Goal: Find specific page/section

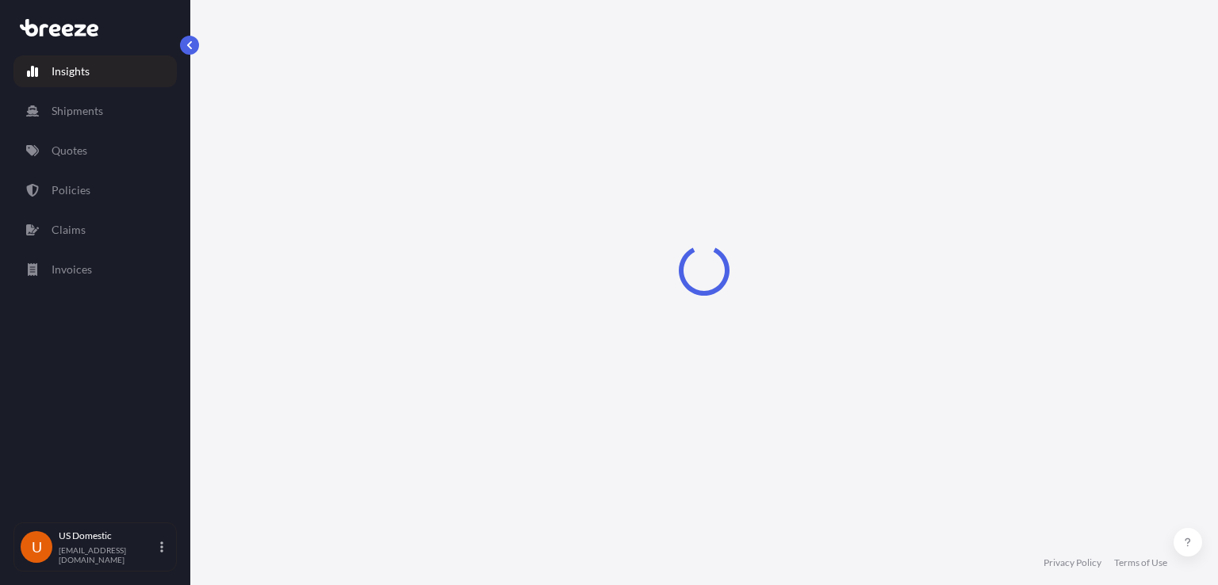
select select "2025"
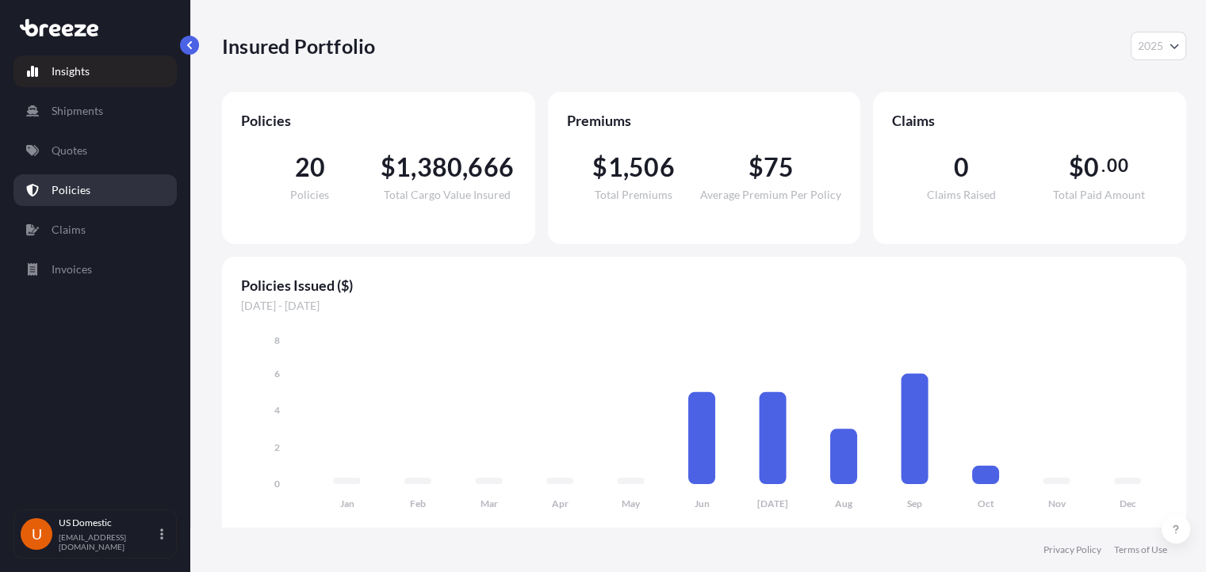
click at [100, 180] on link "Policies" at bounding box center [94, 190] width 163 height 32
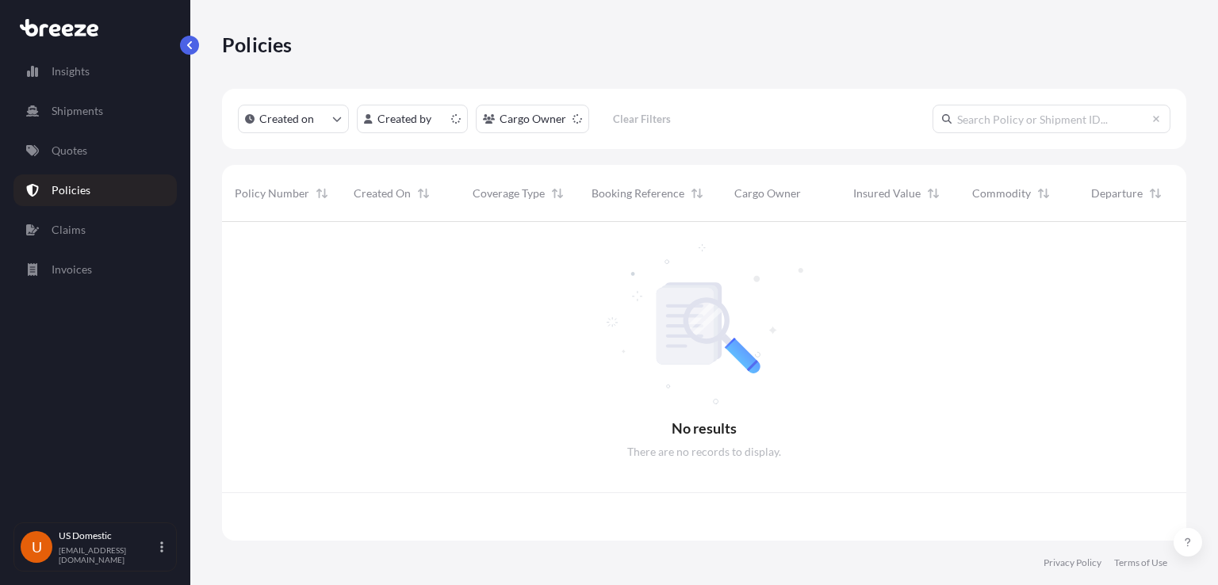
scroll to position [315, 951]
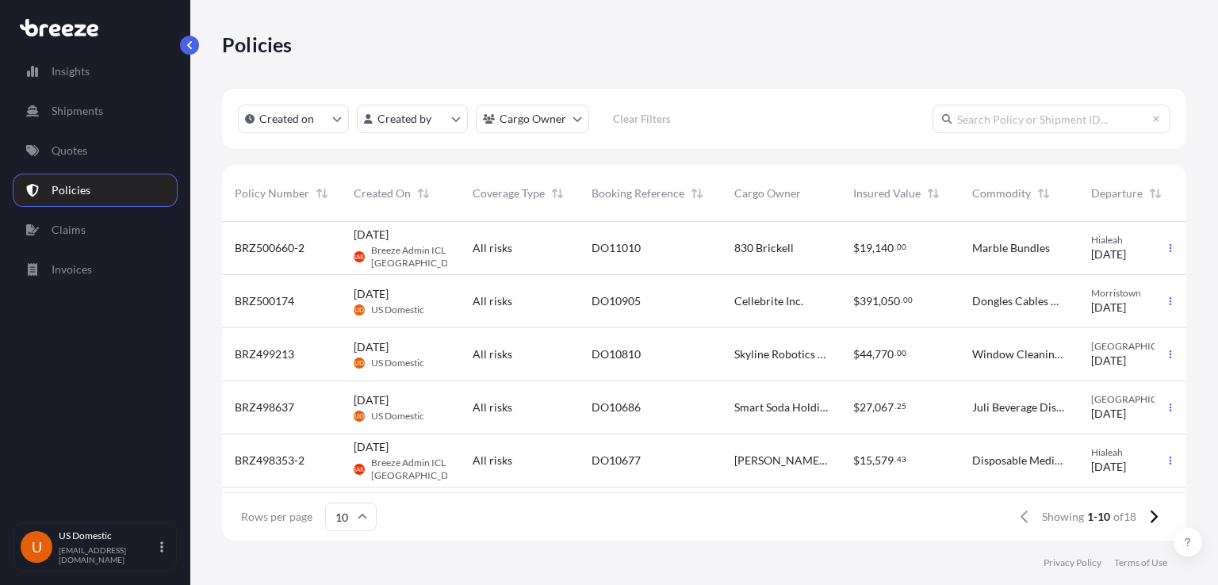
click at [849, 258] on div "$ 19 , 140 . 00" at bounding box center [899, 248] width 119 height 53
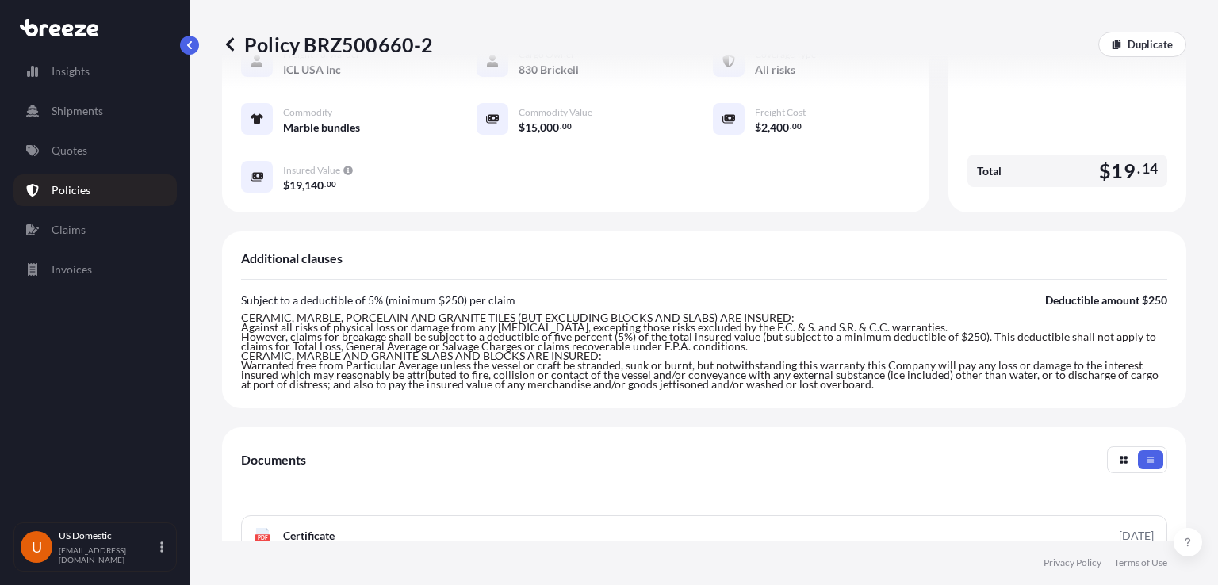
scroll to position [367, 0]
